Goal: Information Seeking & Learning: Compare options

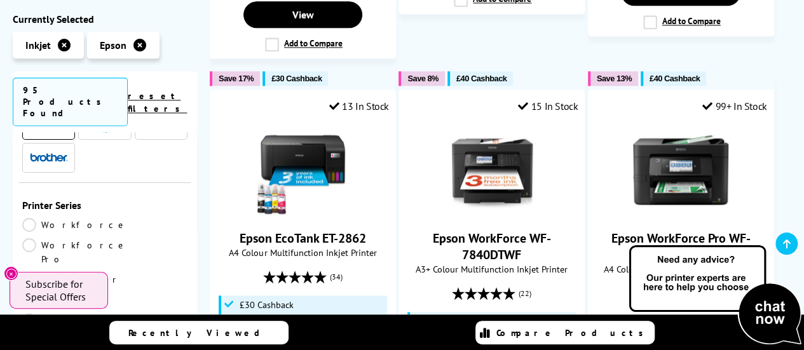
scroll to position [127, 0]
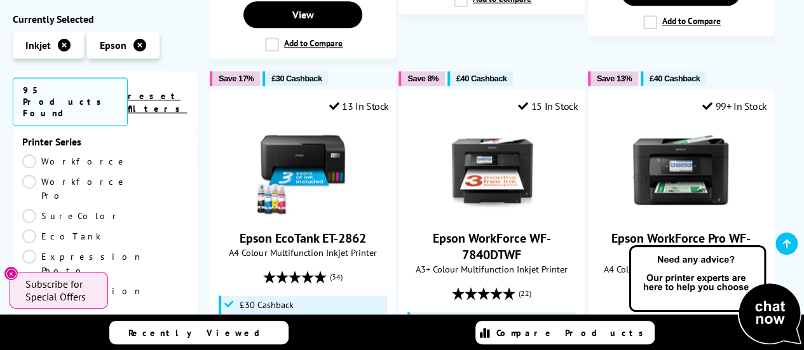
click at [105, 229] on link "EcoTank" at bounding box center [63, 236] width 83 height 14
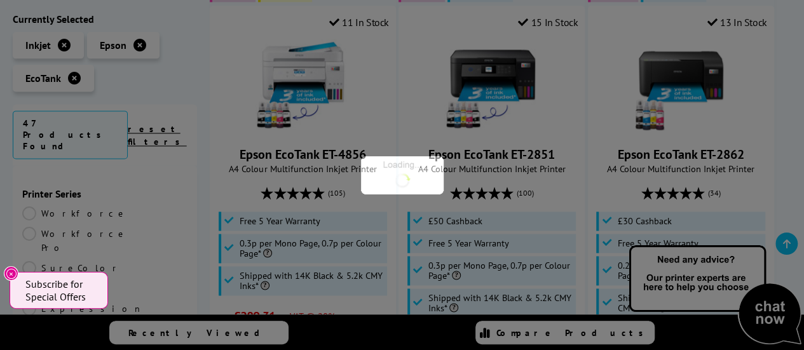
scroll to position [127, 0]
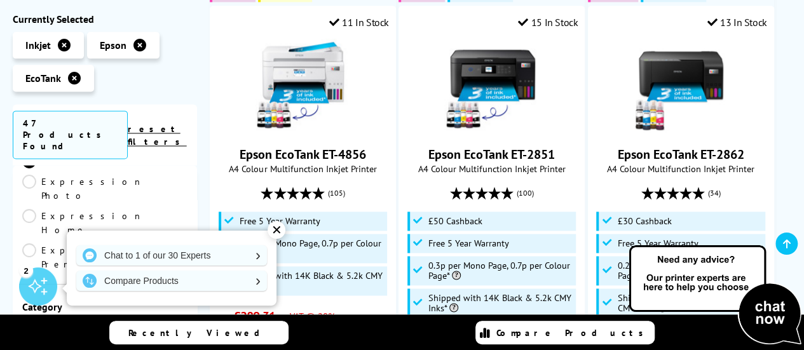
click at [276, 233] on div "✕" at bounding box center [277, 230] width 18 height 18
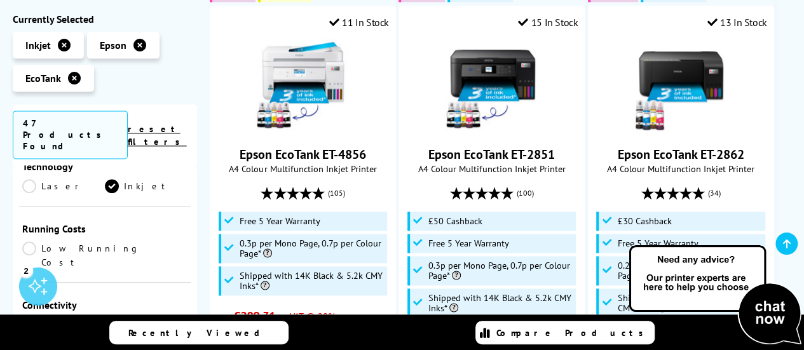
scroll to position [508, 0]
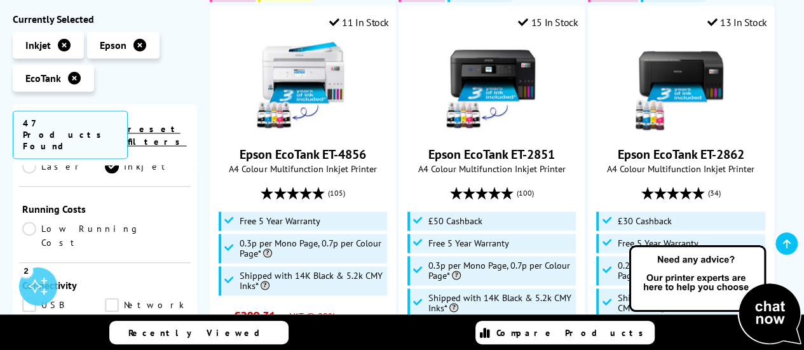
click at [30, 318] on link "Wireless" at bounding box center [68, 325] width 93 height 14
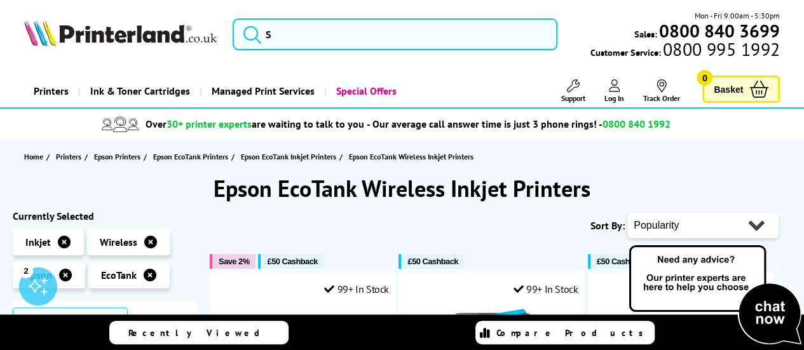
click at [752, 224] on select "Popularity Rating Price - Low to High Price - High to Low Running Costs - Low t…" at bounding box center [702, 225] width 151 height 25
select select "Price Ascending"
click at [627, 213] on select "Popularity Rating Price - Low to High Price - High to Low Running Costs - Low t…" at bounding box center [702, 225] width 151 height 25
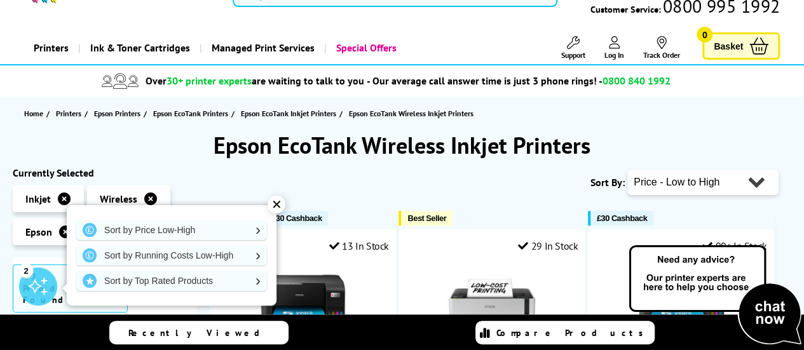
scroll to position [64, 0]
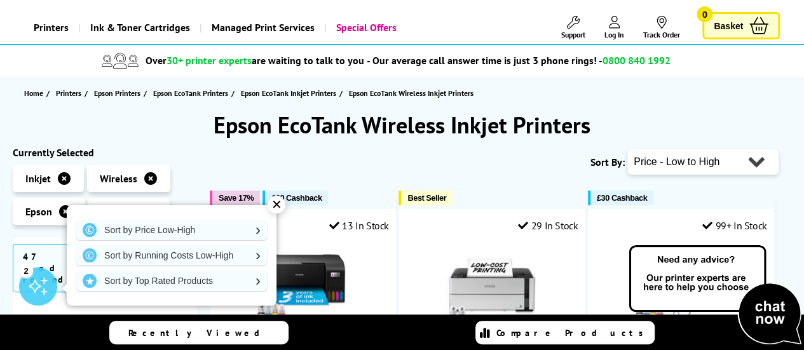
click at [281, 205] on div "✕" at bounding box center [277, 205] width 18 height 18
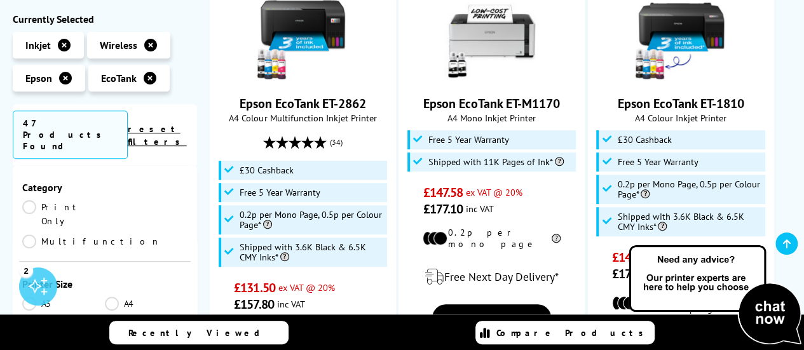
scroll to position [254, 0]
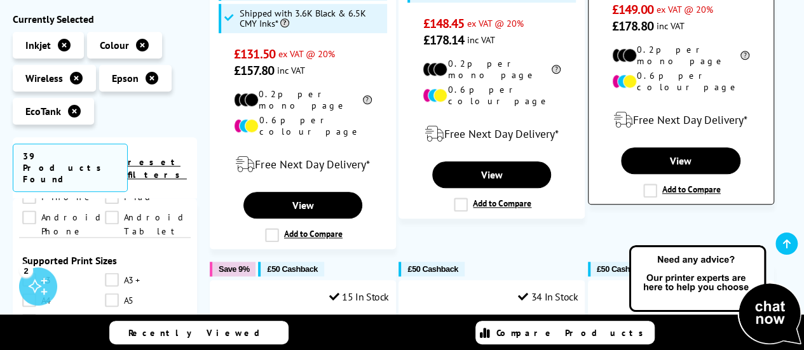
scroll to position [572, 0]
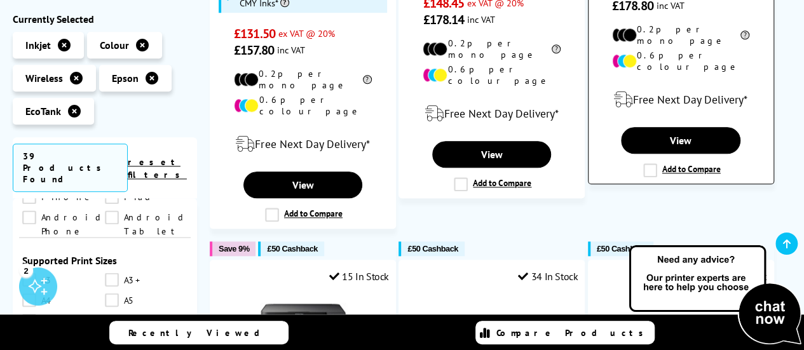
click at [651, 163] on label "Add to Compare" at bounding box center [682, 170] width 78 height 14
click at [0, 0] on input "Add to Compare" at bounding box center [0, 0] width 0 height 0
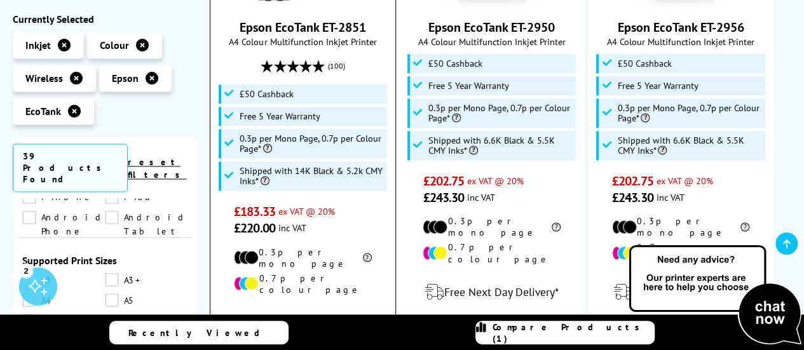
scroll to position [1017, 0]
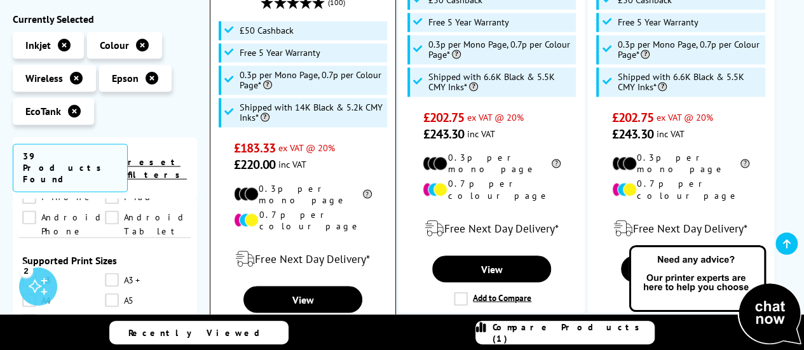
click at [272, 322] on label "Add to Compare" at bounding box center [304, 329] width 78 height 14
click at [0, 0] on input "Add to Compare" at bounding box center [0, 0] width 0 height 0
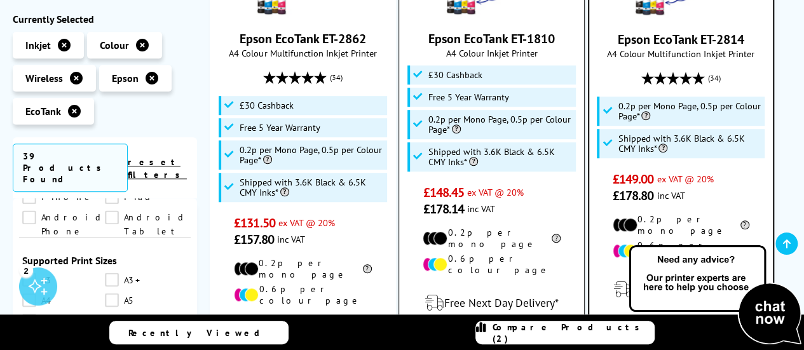
scroll to position [445, 0]
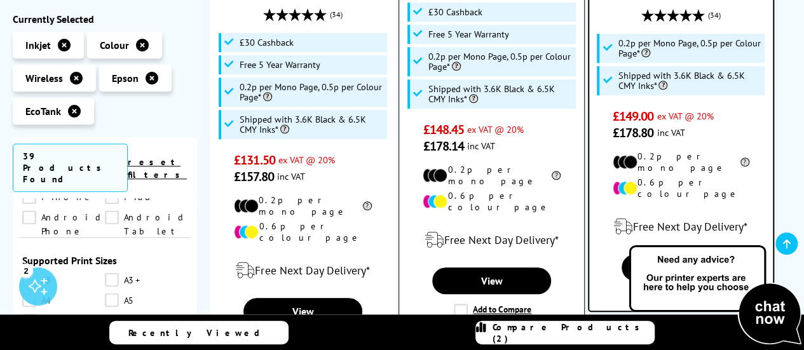
click at [463, 304] on label "Add to Compare" at bounding box center [493, 311] width 78 height 14
click at [0, 0] on input "Add to Compare" at bounding box center [0, 0] width 0 height 0
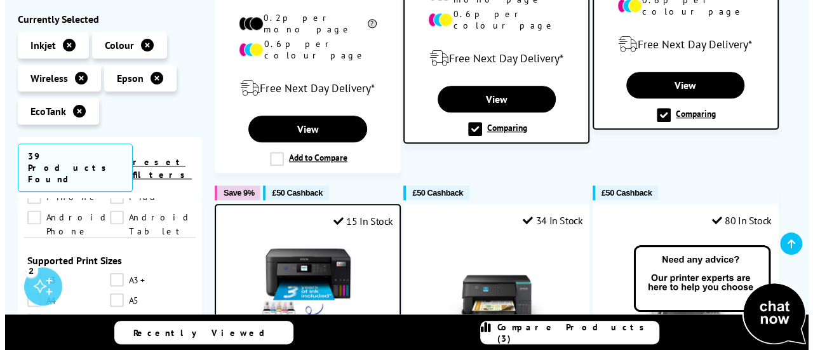
scroll to position [700, 0]
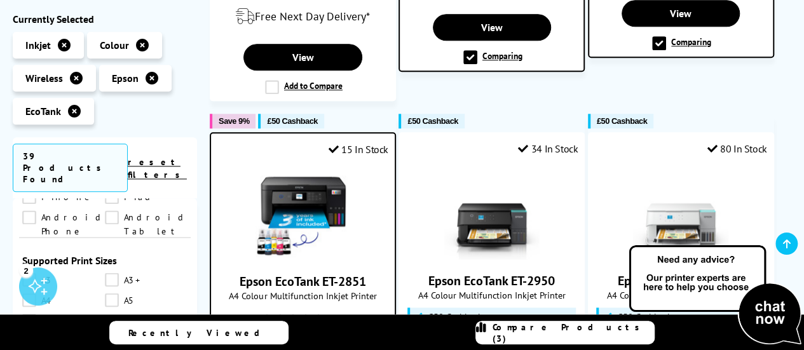
click at [552, 337] on span "Compare Products (3)" at bounding box center [572, 333] width 161 height 23
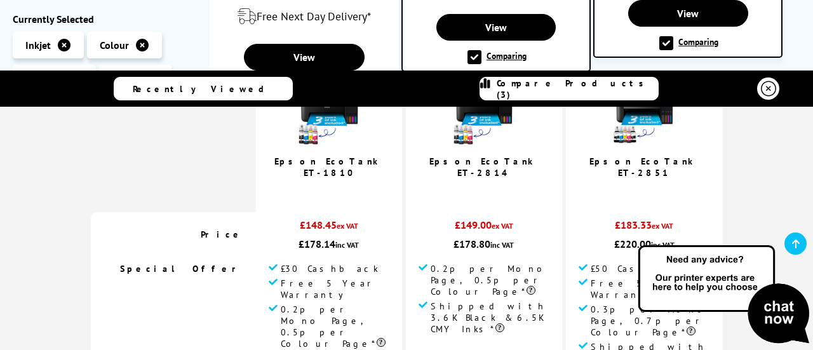
scroll to position [0, 0]
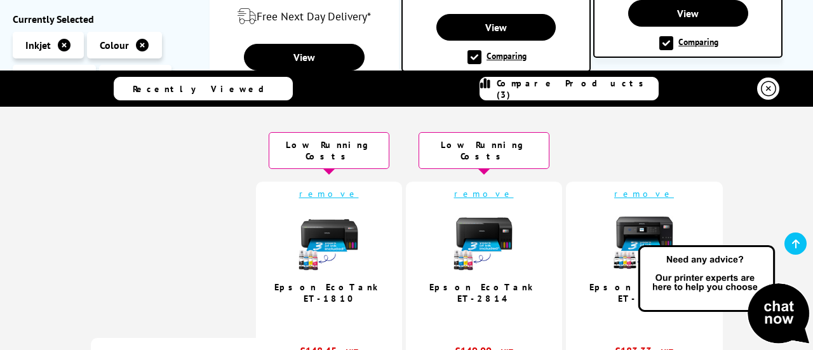
click at [333, 188] on link "remove" at bounding box center [329, 193] width 60 height 11
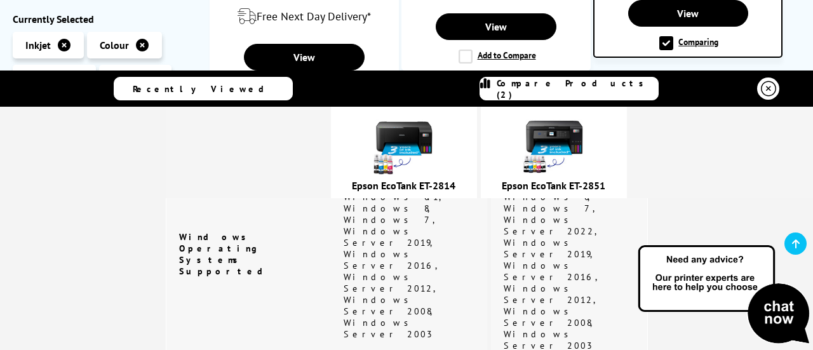
scroll to position [1589, 0]
